Goal: Task Accomplishment & Management: Use online tool/utility

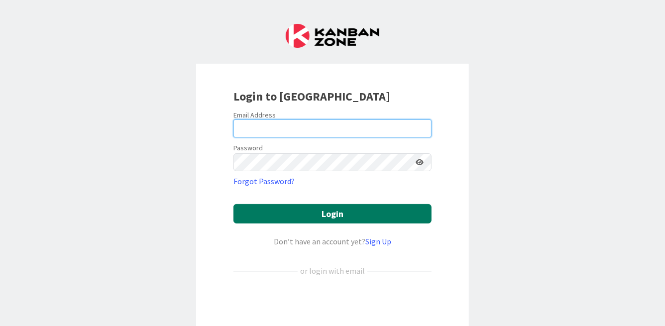
type input "[PERSON_NAME][EMAIL_ADDRESS][PERSON_NAME][DOMAIN_NAME]"
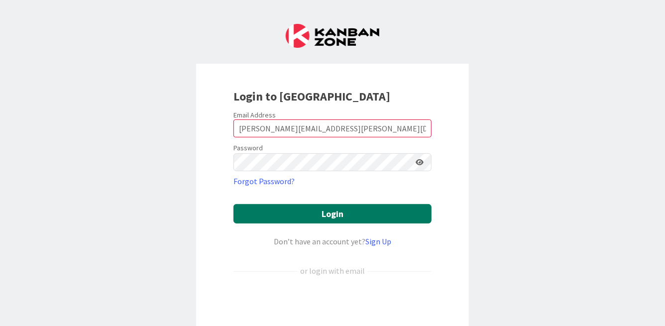
click at [328, 215] on button "Login" at bounding box center [332, 213] width 198 height 19
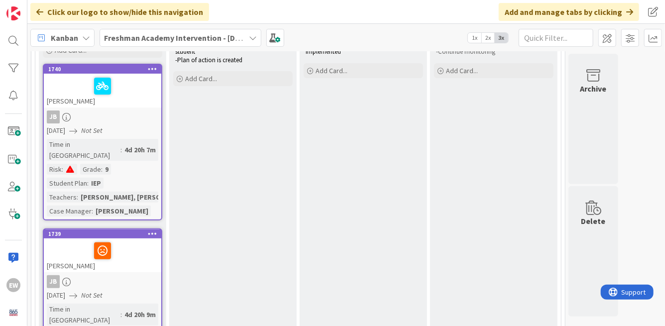
scroll to position [115, 0]
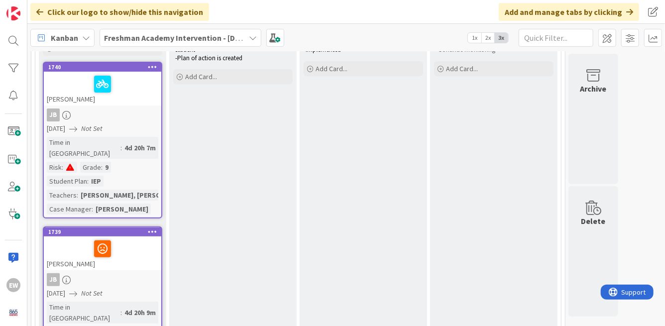
click at [131, 79] on div at bounding box center [103, 84] width 112 height 21
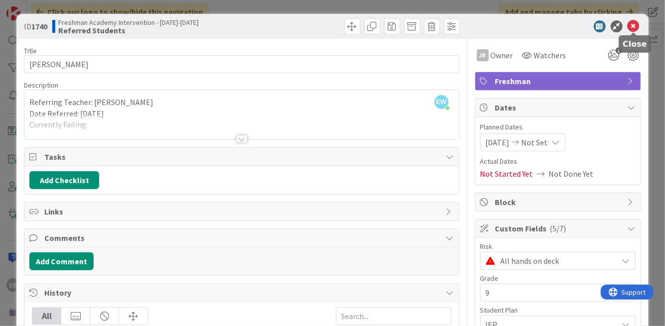
click at [630, 27] on icon at bounding box center [634, 26] width 12 height 12
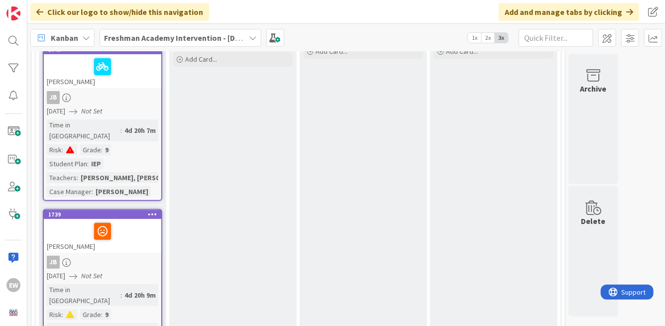
scroll to position [126, 0]
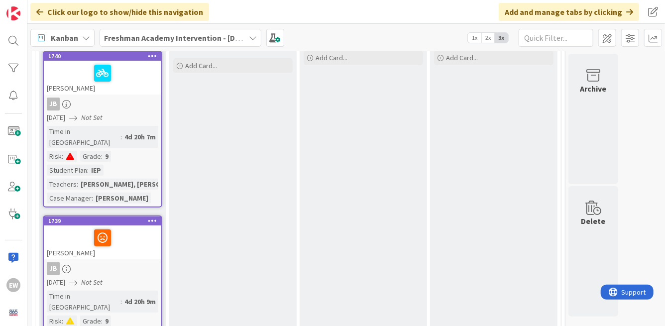
click at [487, 38] on span "2x" at bounding box center [487, 38] width 13 height 10
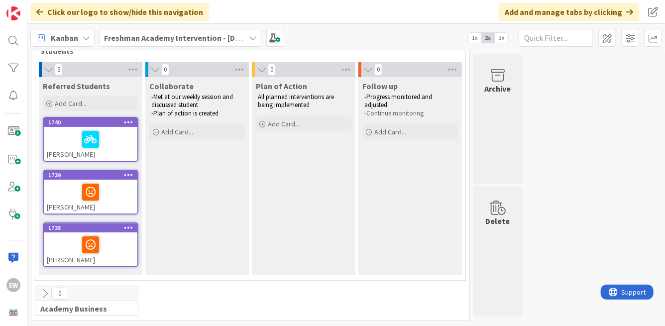
scroll to position [59, 0]
